Goal: Task Accomplishment & Management: Use online tool/utility

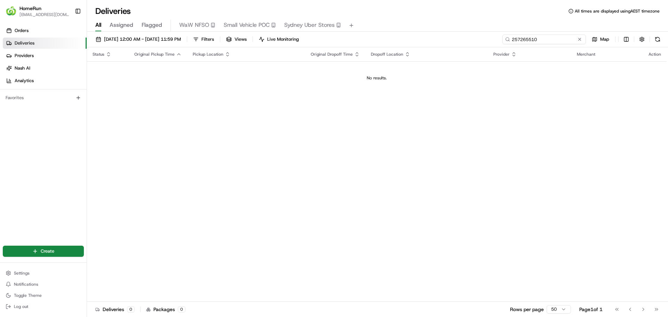
click at [544, 37] on input "257265510" at bounding box center [545, 39] width 84 height 10
paste input "65361252"
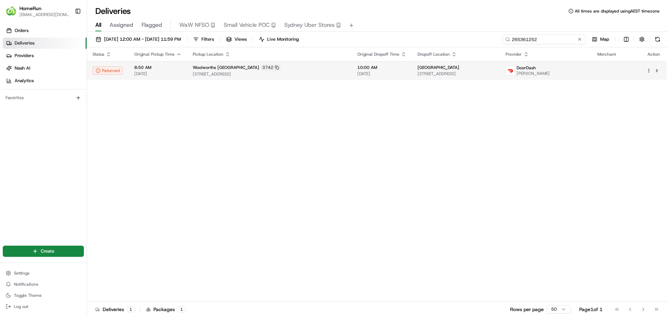
type input "265361252"
click at [287, 77] on span "[STREET_ADDRESS]" at bounding box center [270, 74] width 154 height 6
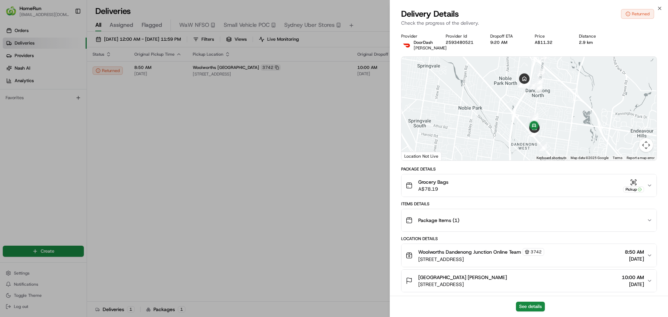
click at [647, 194] on button "Grocery Bags A$78.19 Pickup" at bounding box center [529, 185] width 255 height 22
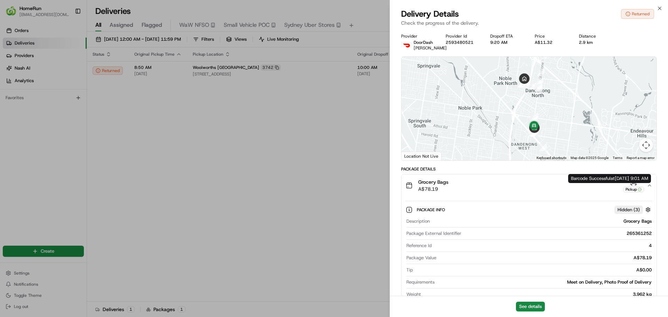
click at [650, 188] on icon "button" at bounding box center [650, 186] width 6 height 6
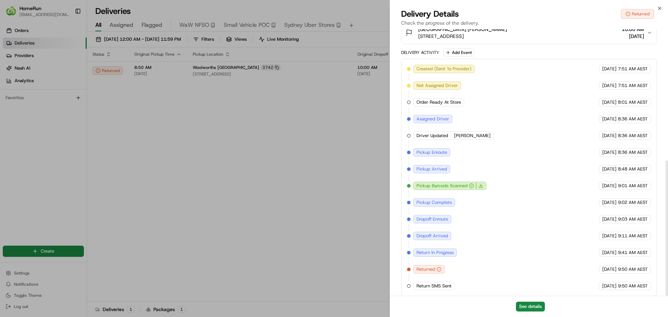
scroll to position [258, 0]
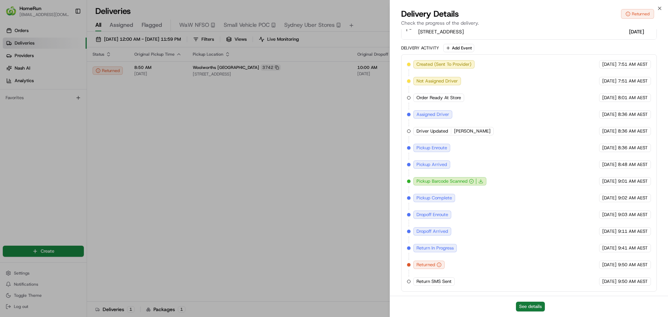
click at [531, 310] on button "See details" at bounding box center [530, 307] width 29 height 10
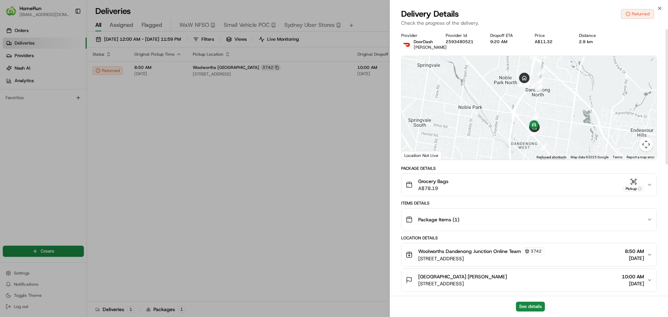
scroll to position [0, 0]
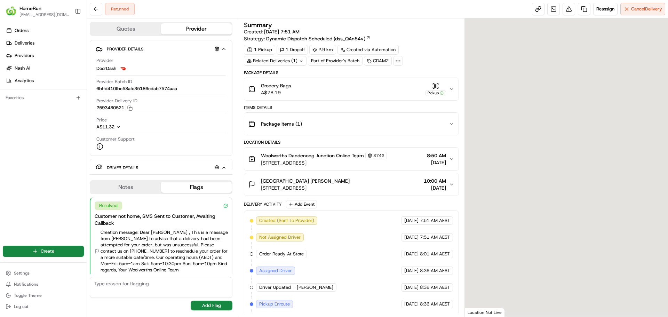
scroll to position [107, 0]
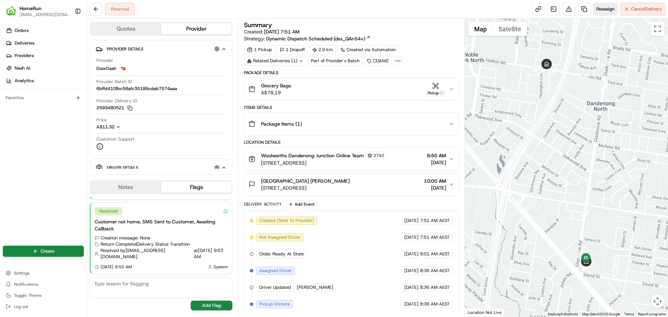
click at [600, 7] on span "Reassign" at bounding box center [606, 9] width 18 height 6
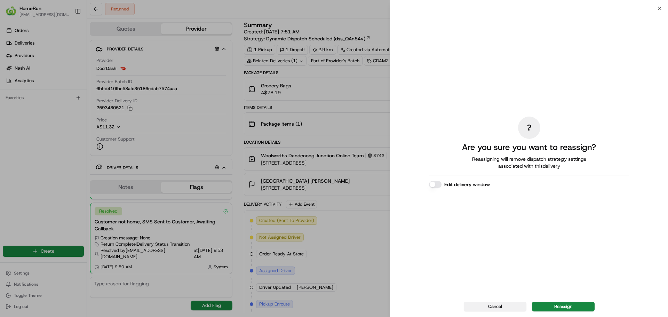
click at [497, 307] on button "Cancel" at bounding box center [495, 307] width 63 height 10
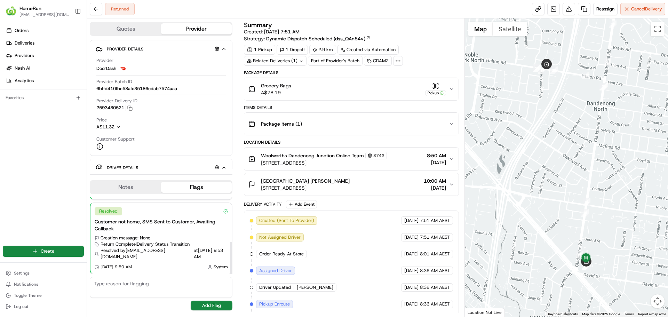
click at [118, 182] on button "Notes" at bounding box center [126, 187] width 71 height 11
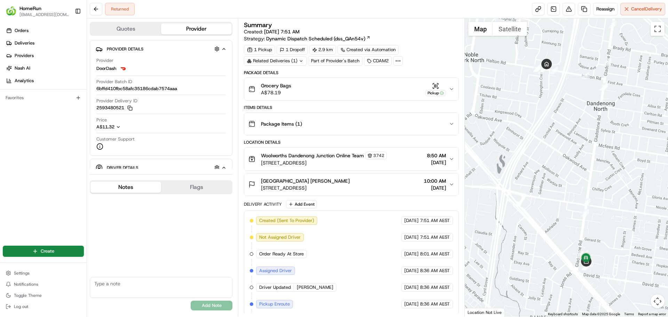
click at [131, 287] on textarea at bounding box center [161, 287] width 143 height 21
click at [141, 289] on textarea "Enter via Gate 6, 14" at bounding box center [161, 287] width 143 height 21
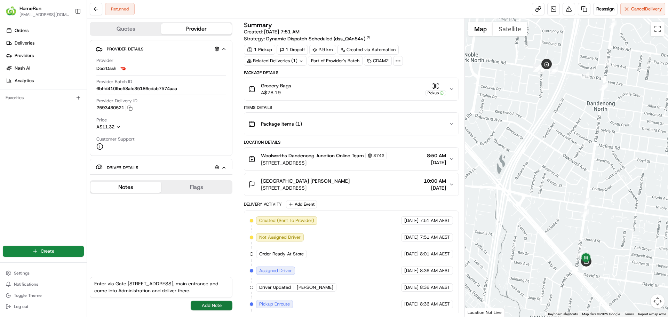
type textarea "Enter via Gate 6, 14 Halton road, main entrance and come into Administration an…"
click at [203, 304] on button "Add Note" at bounding box center [212, 306] width 42 height 10
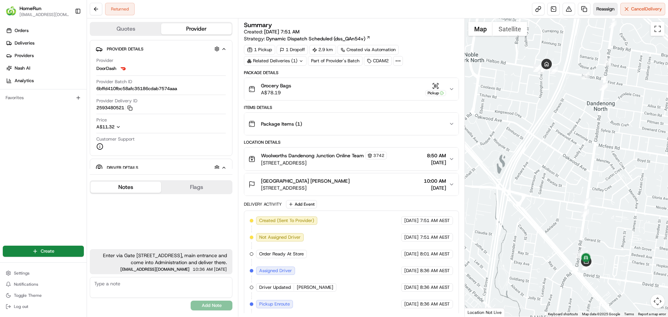
click at [602, 9] on span "Reassign" at bounding box center [606, 9] width 18 height 6
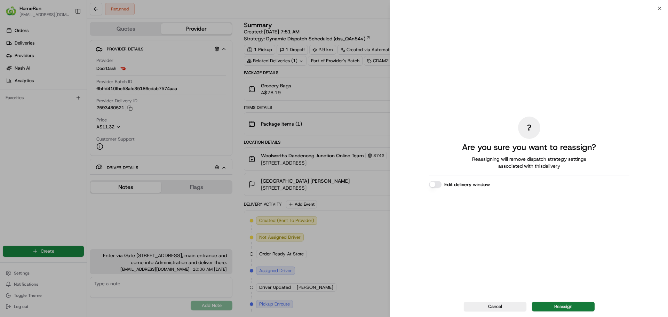
click at [550, 304] on button "Reassign" at bounding box center [563, 307] width 63 height 10
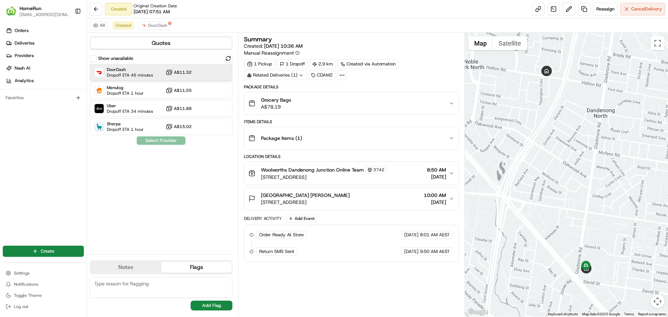
click at [132, 72] on span "DoorDash" at bounding box center [130, 70] width 46 height 6
click at [158, 142] on button "Assign Provider" at bounding box center [160, 140] width 49 height 8
